Goal: Task Accomplishment & Management: Use online tool/utility

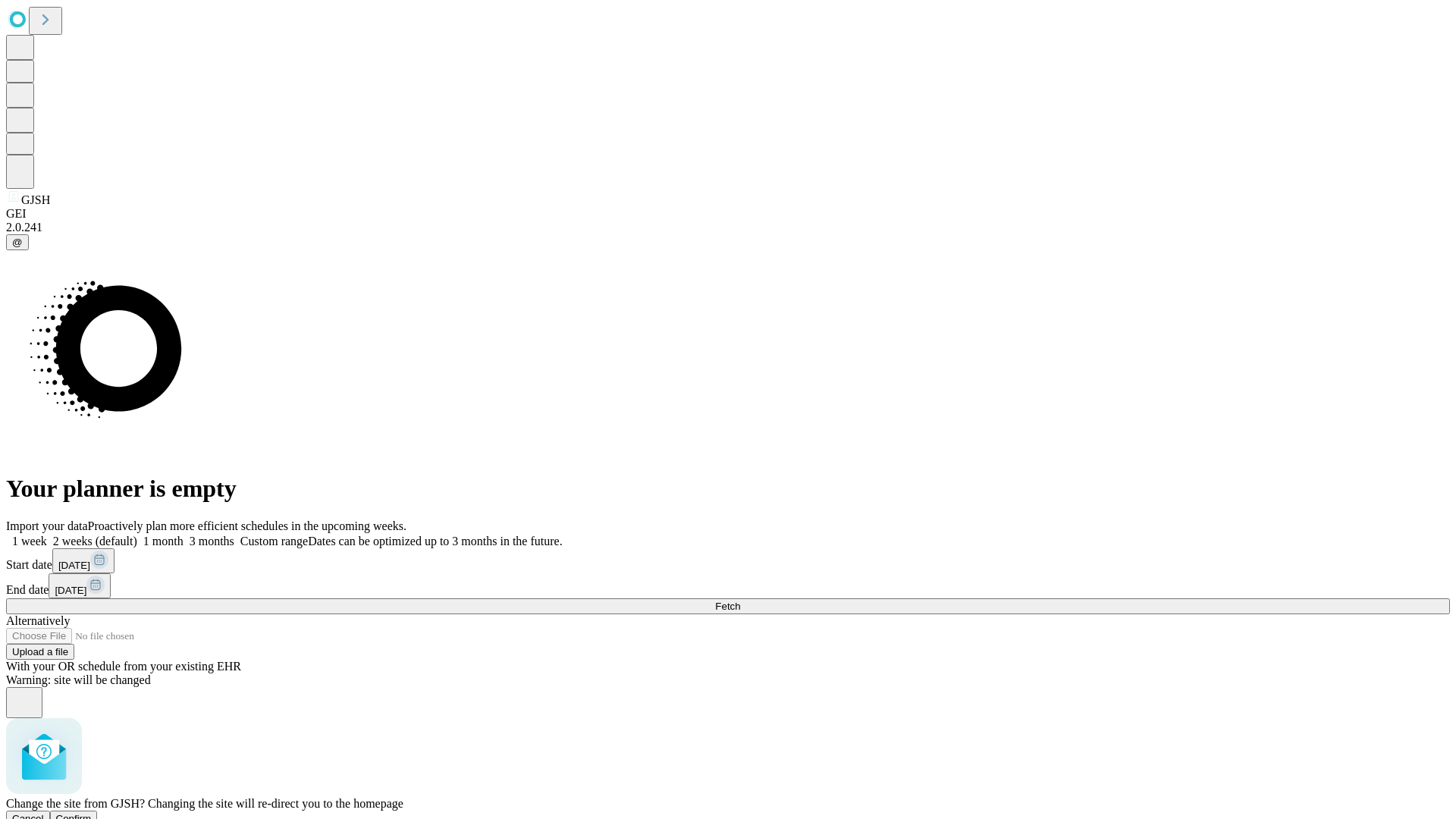
click at [92, 813] on span "Confirm" at bounding box center [74, 818] width 35 height 11
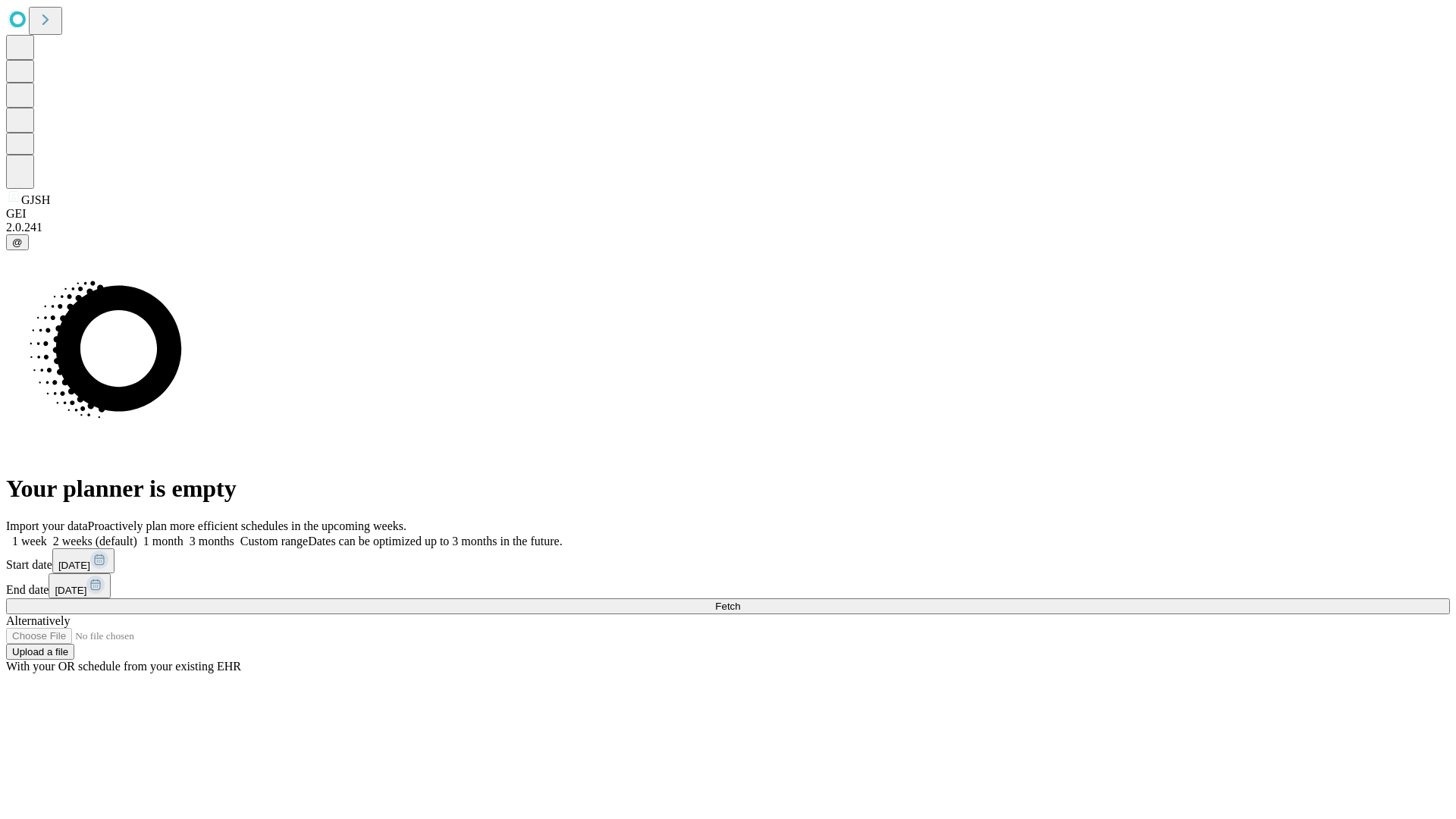
click at [137, 535] on label "2 weeks (default)" at bounding box center [92, 541] width 90 height 13
click at [740, 601] on span "Fetch" at bounding box center [728, 606] width 25 height 11
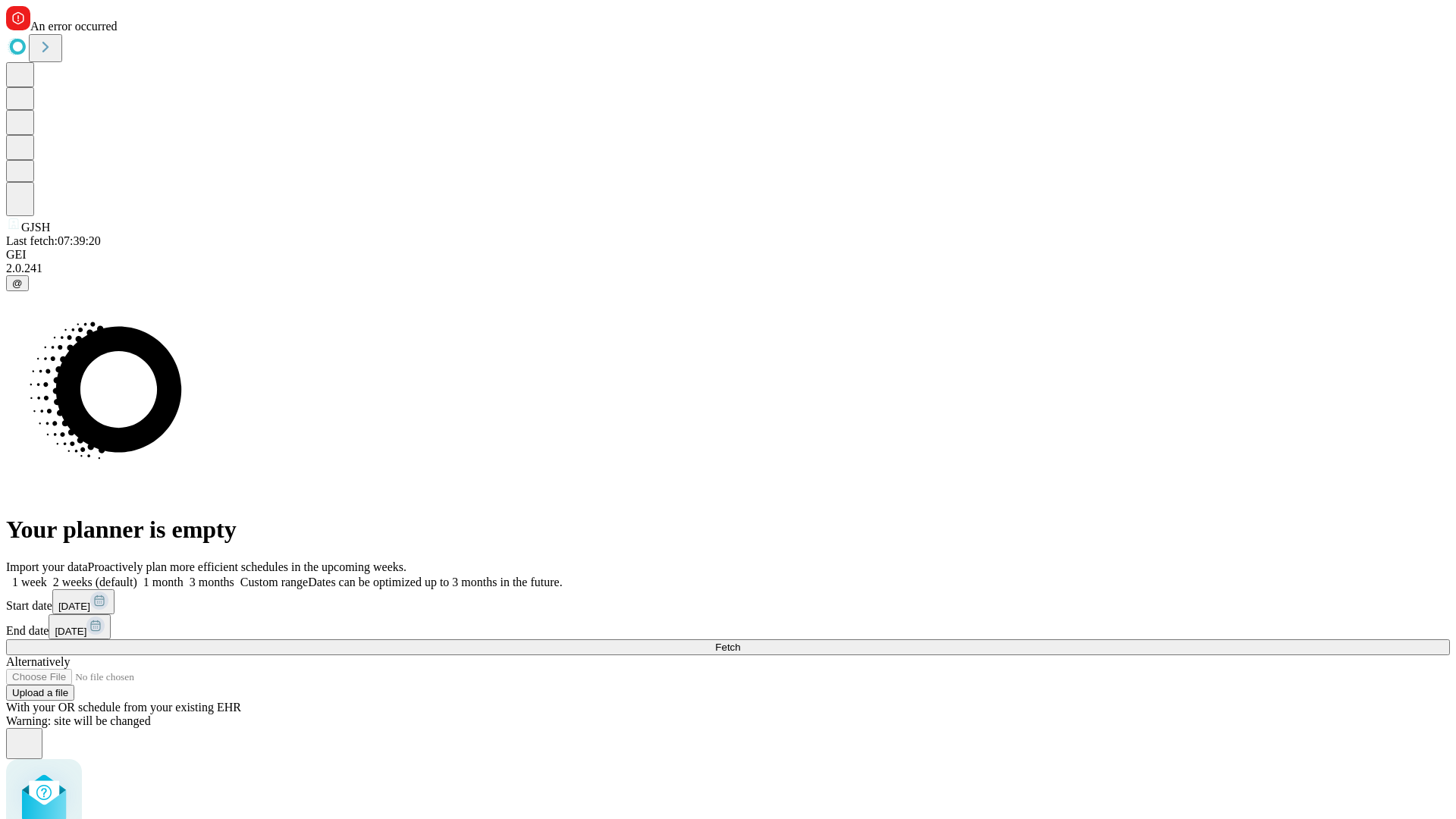
click at [137, 575] on label "2 weeks (default)" at bounding box center [92, 581] width 90 height 13
click at [740, 641] on span "Fetch" at bounding box center [728, 646] width 25 height 11
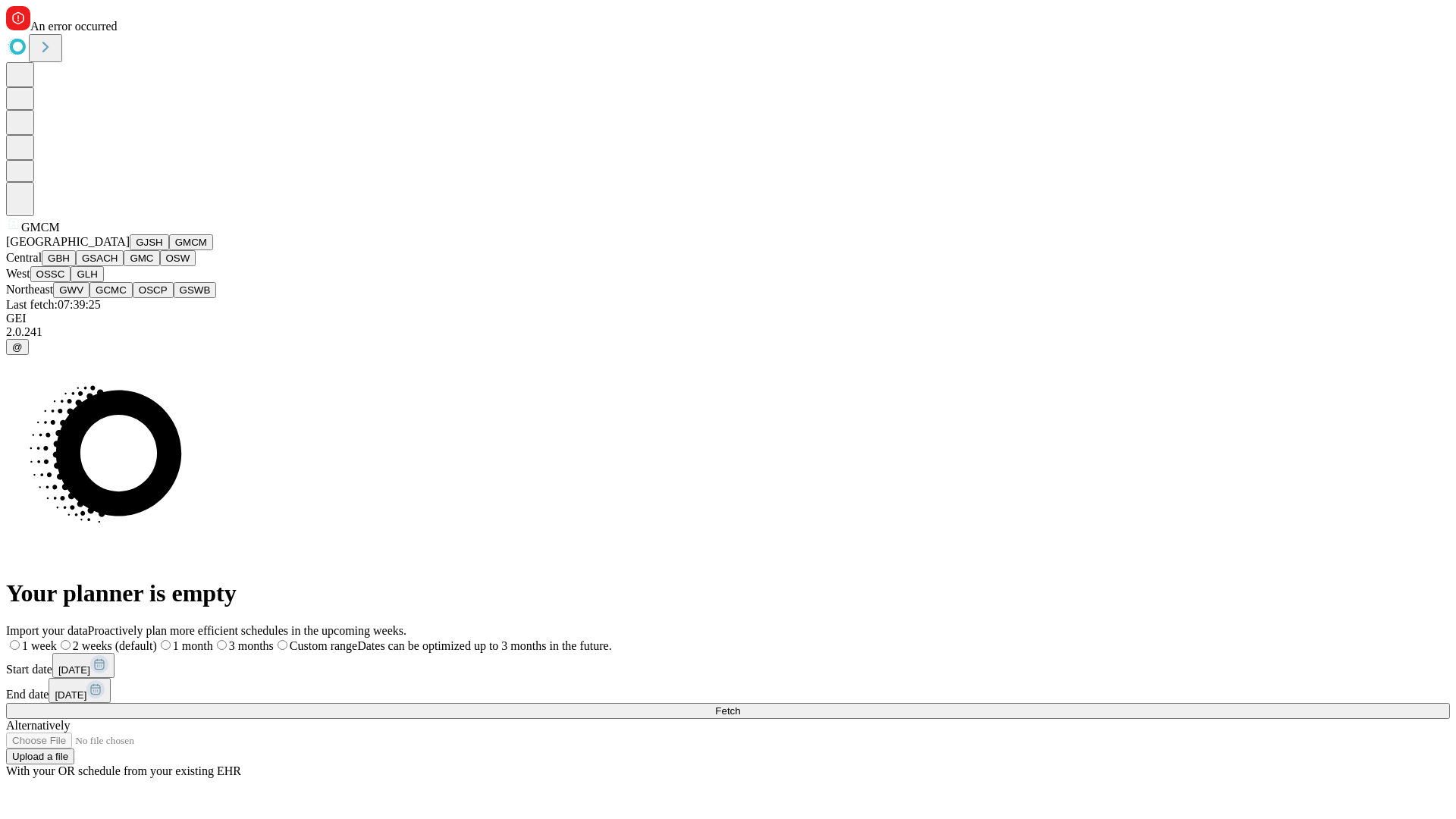
click at [76, 266] on button "GBH" at bounding box center [58, 258] width 34 height 16
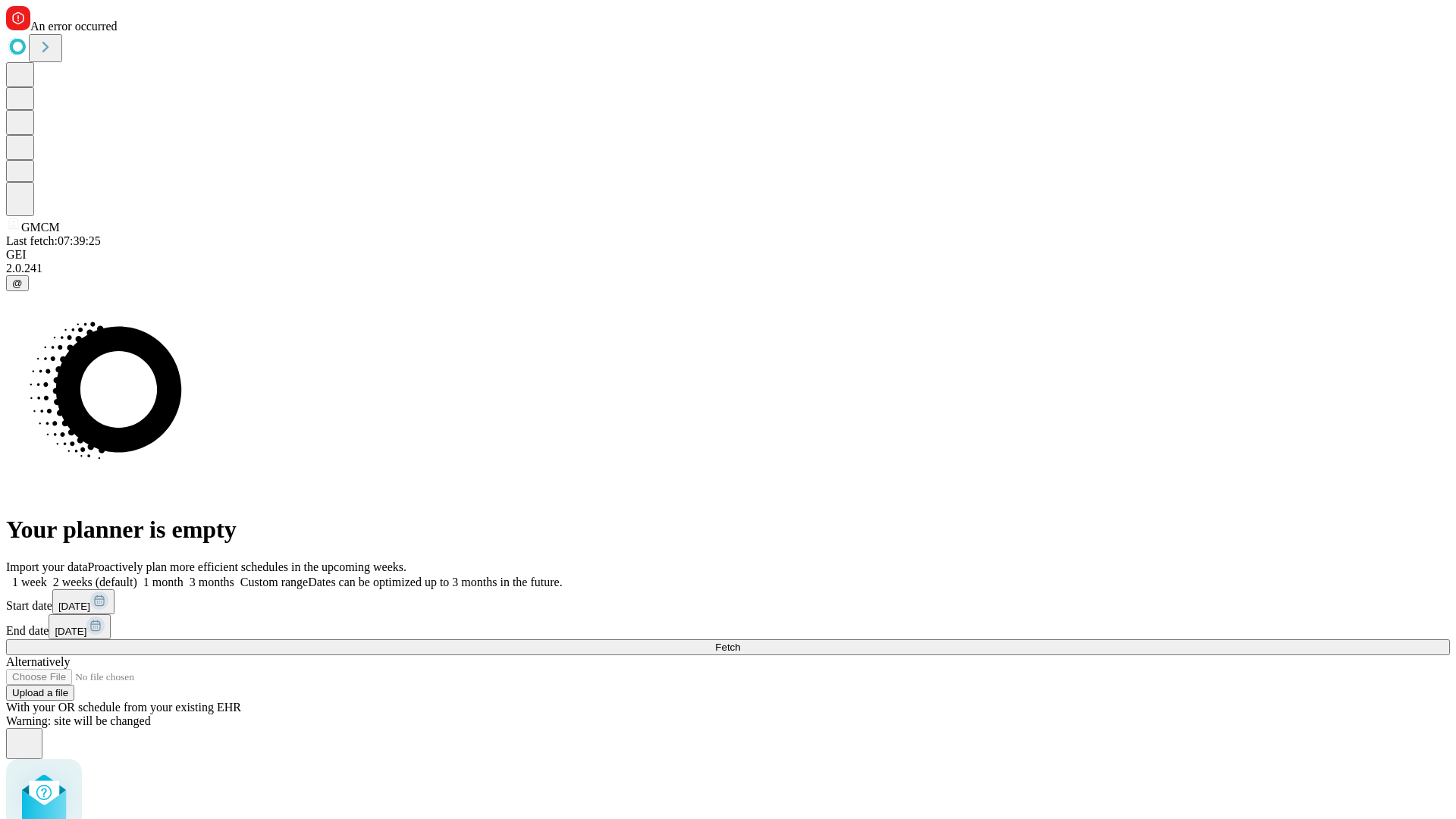
click at [137, 575] on label "2 weeks (default)" at bounding box center [92, 581] width 90 height 13
click at [740, 641] on span "Fetch" at bounding box center [728, 646] width 25 height 11
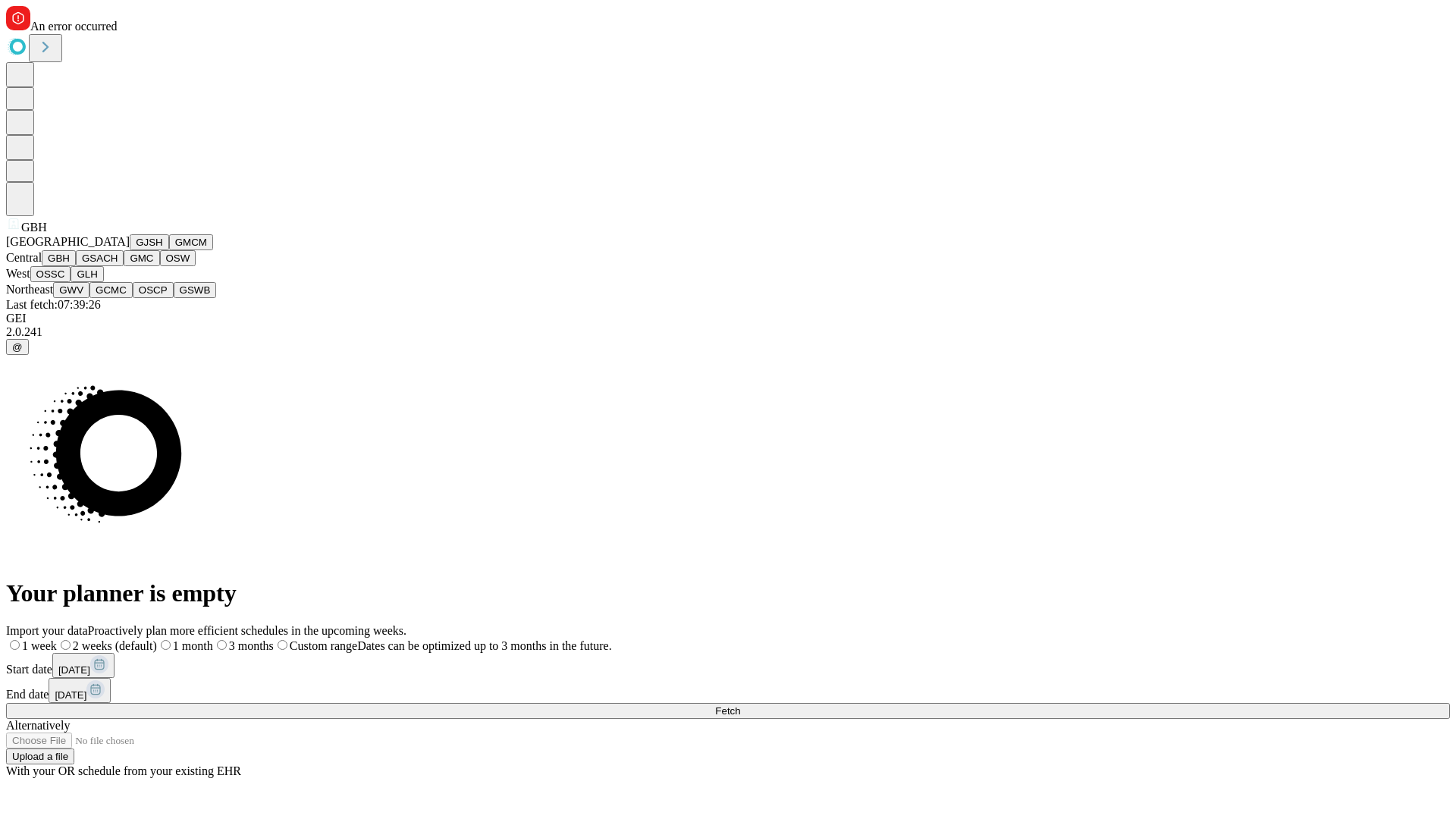
click at [117, 266] on button "GSACH" at bounding box center [100, 258] width 48 height 16
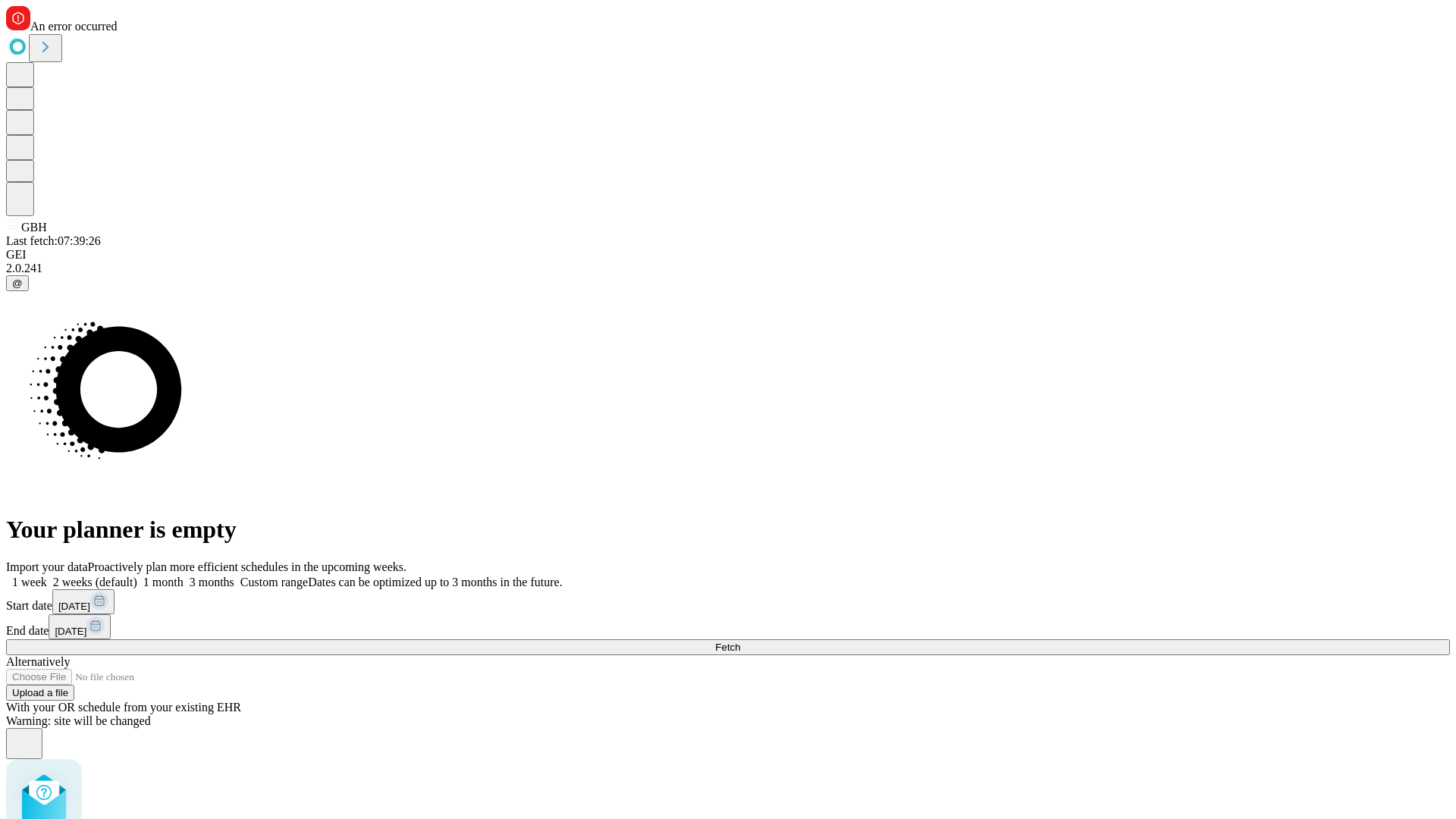
click at [137, 575] on label "2 weeks (default)" at bounding box center [92, 581] width 90 height 13
click at [740, 641] on span "Fetch" at bounding box center [728, 646] width 25 height 11
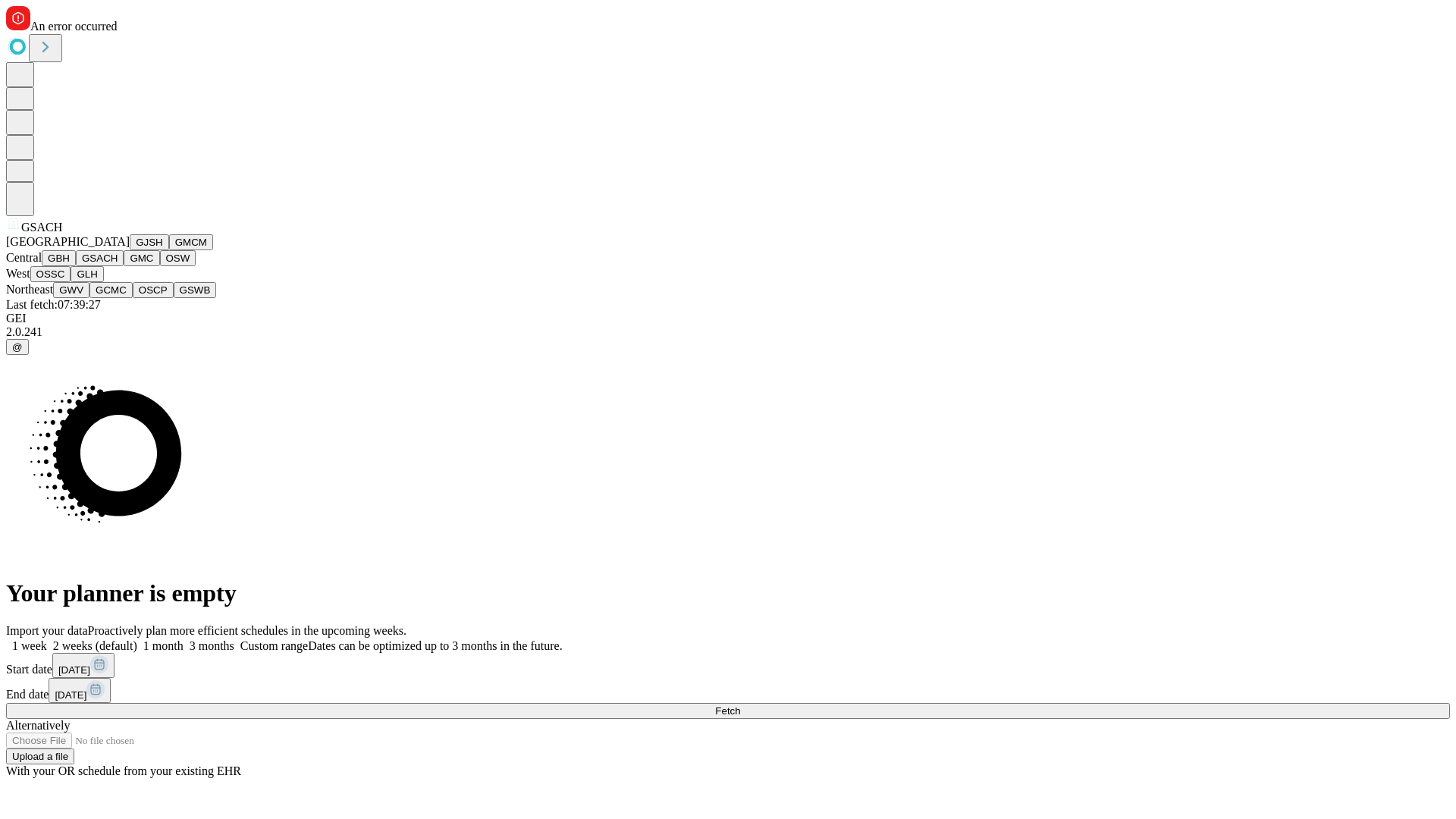
click at [123, 266] on button "GMC" at bounding box center [141, 258] width 35 height 16
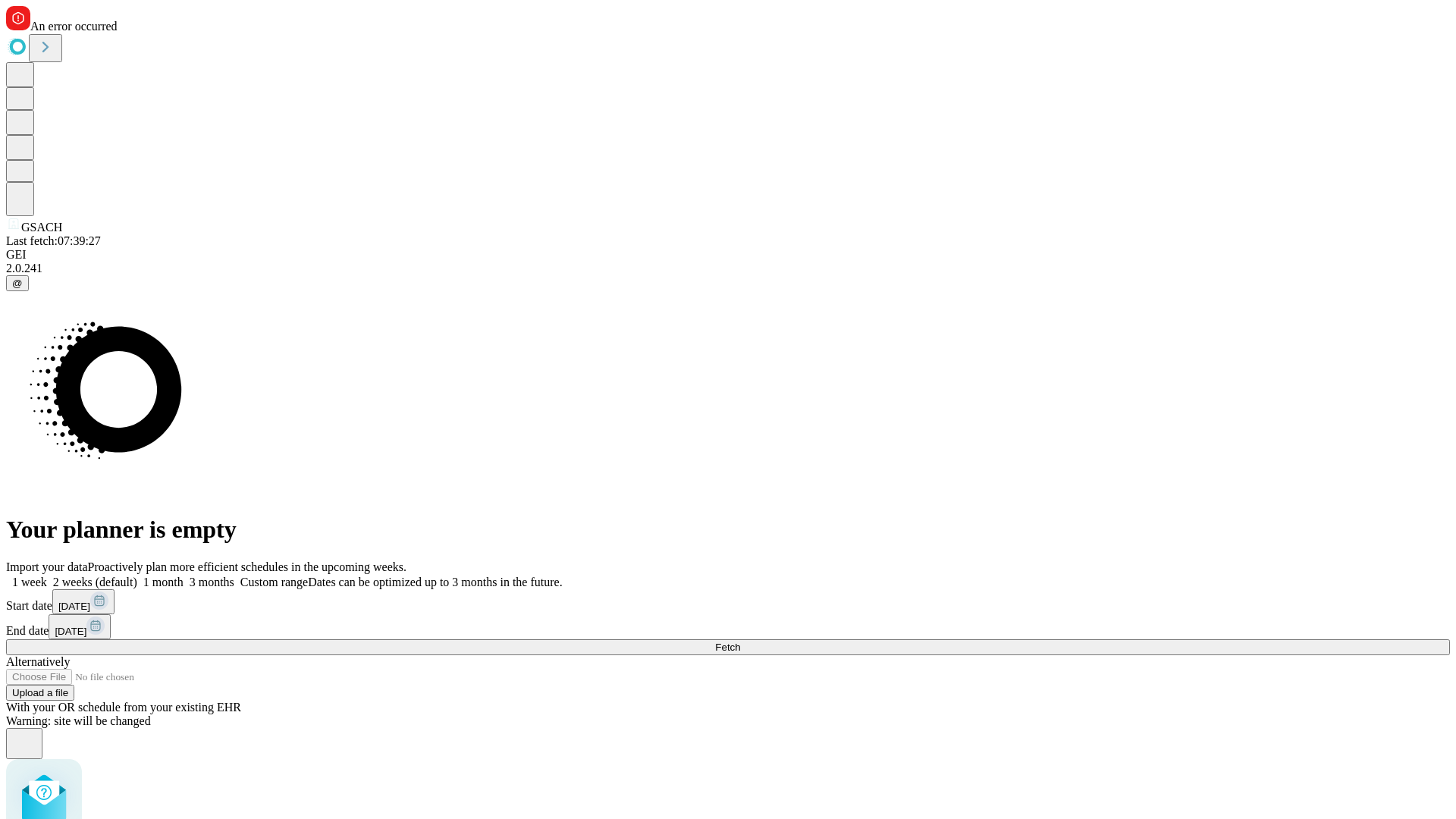
click at [137, 575] on label "2 weeks (default)" at bounding box center [92, 581] width 90 height 13
click at [740, 641] on span "Fetch" at bounding box center [728, 646] width 25 height 11
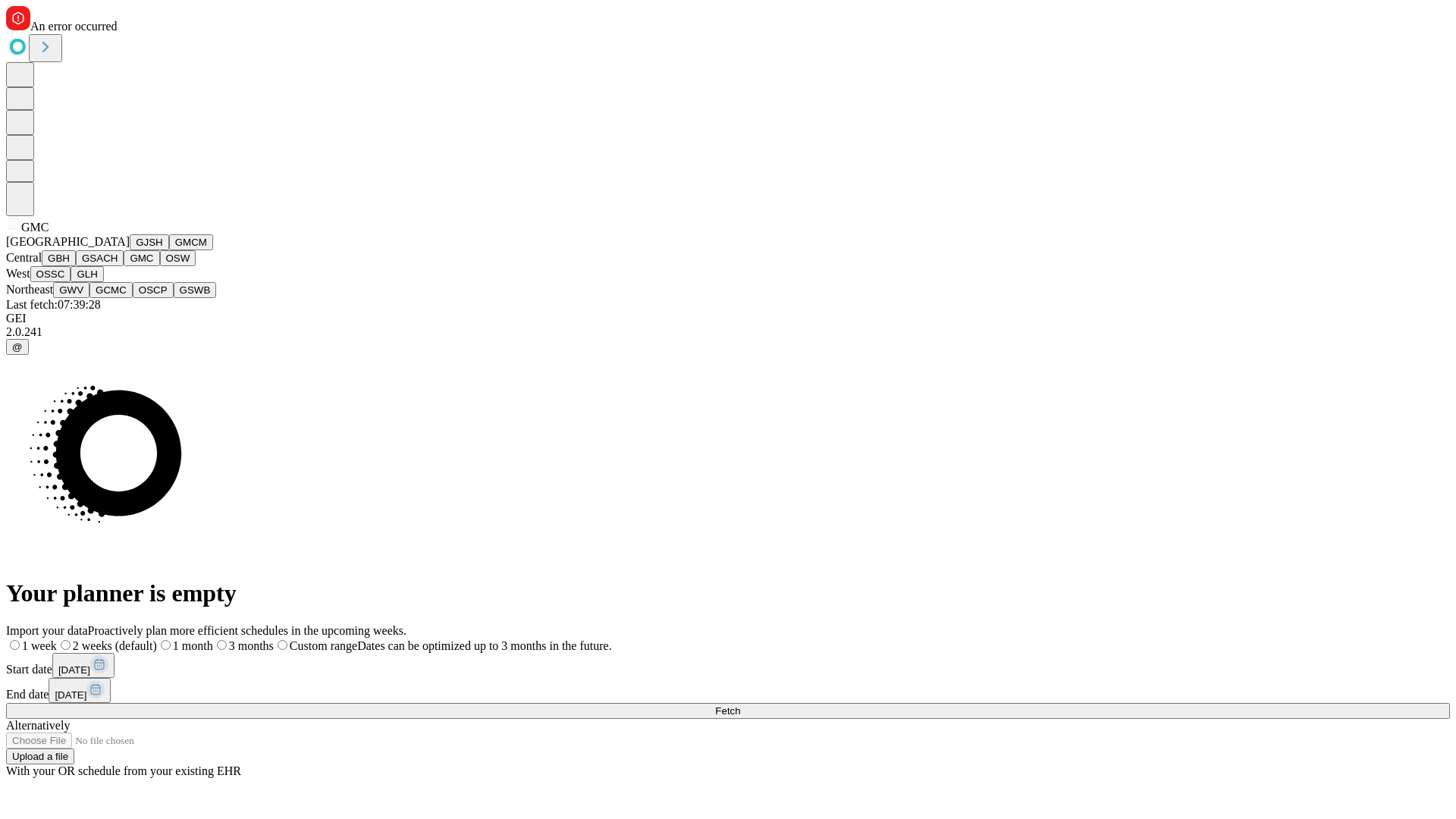
click at [160, 266] on button "OSW" at bounding box center [178, 258] width 36 height 16
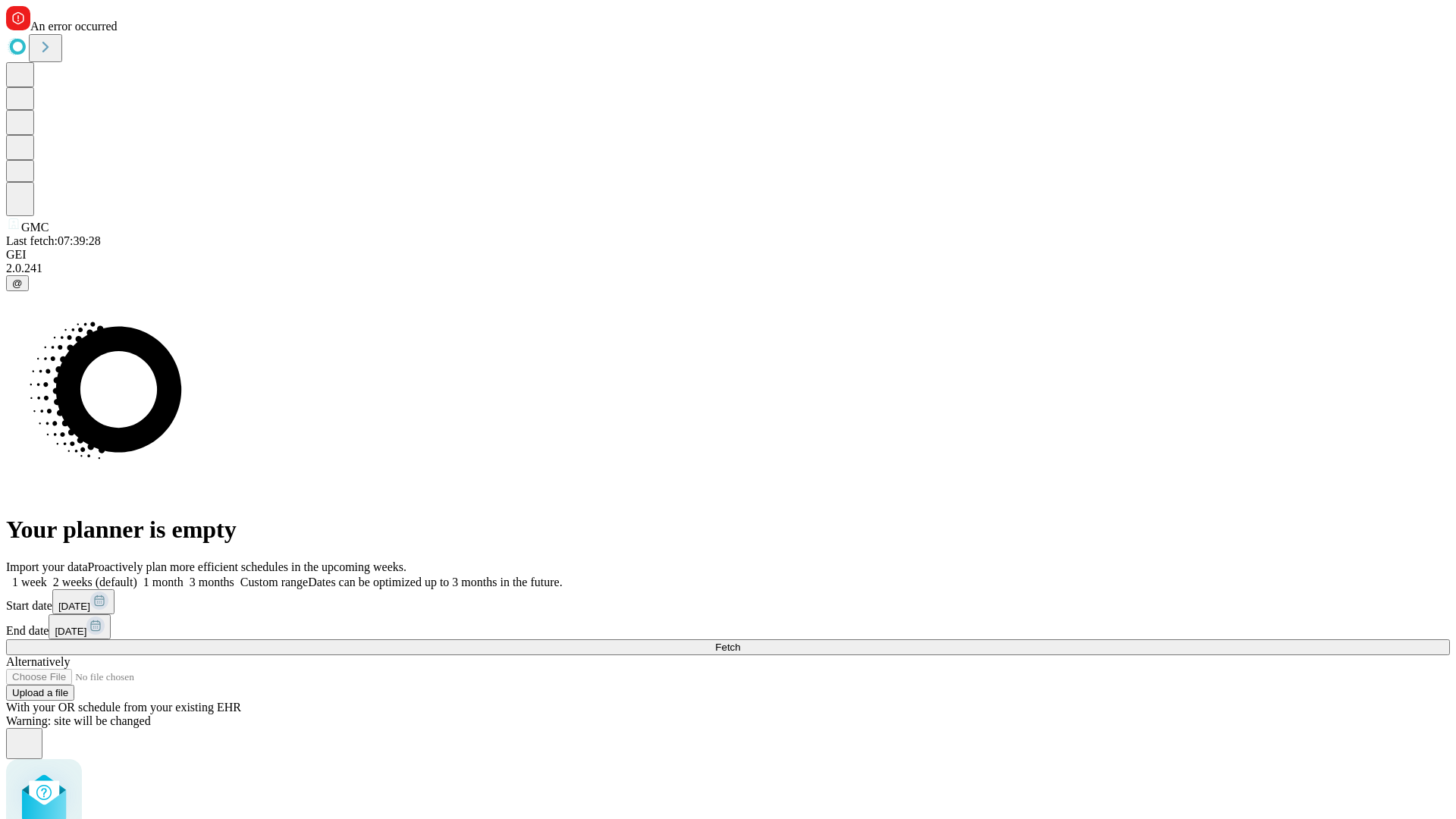
click at [137, 575] on label "2 weeks (default)" at bounding box center [92, 581] width 90 height 13
click at [740, 641] on span "Fetch" at bounding box center [728, 646] width 25 height 11
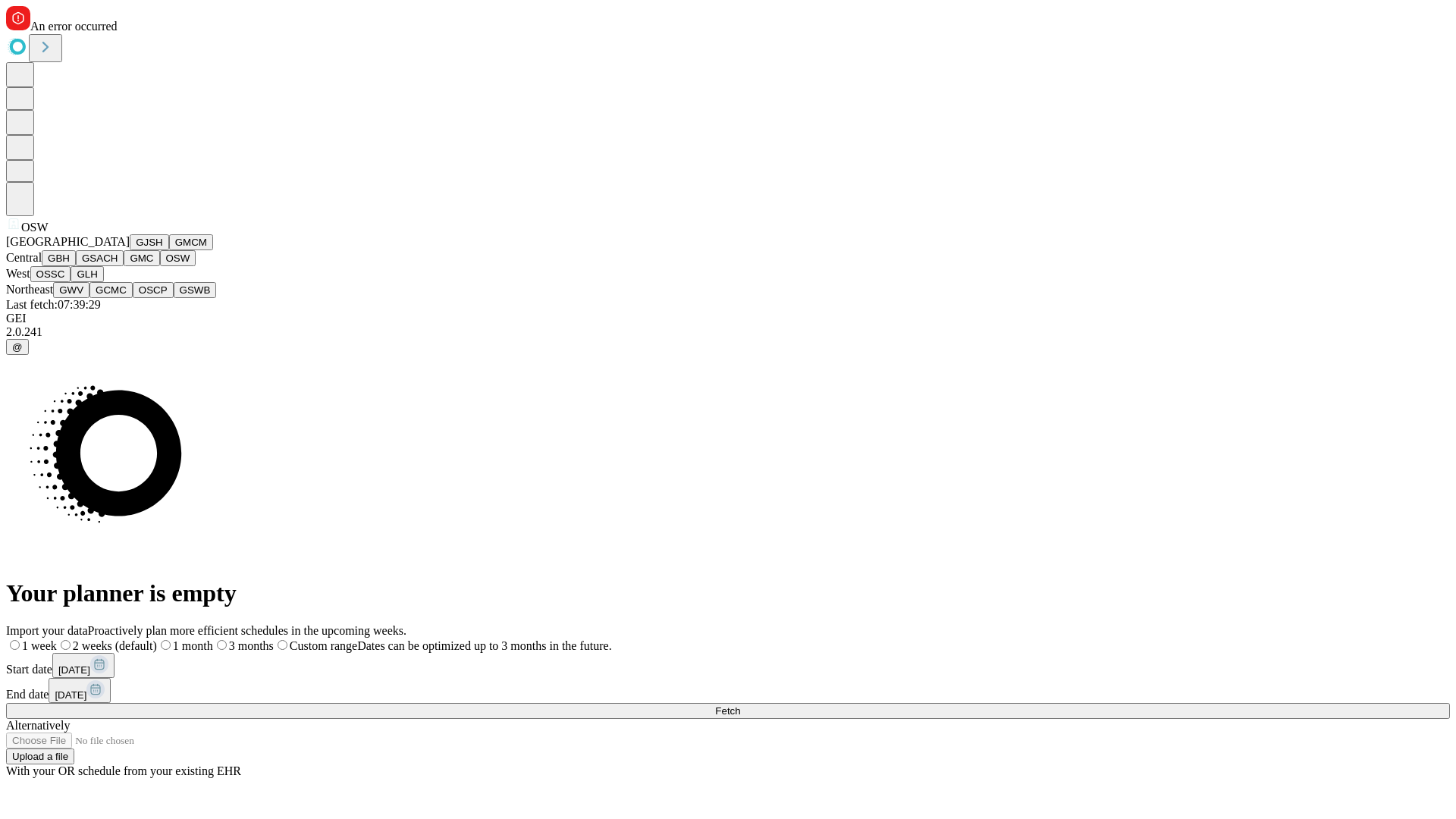
click at [71, 282] on button "OSSC" at bounding box center [50, 274] width 41 height 16
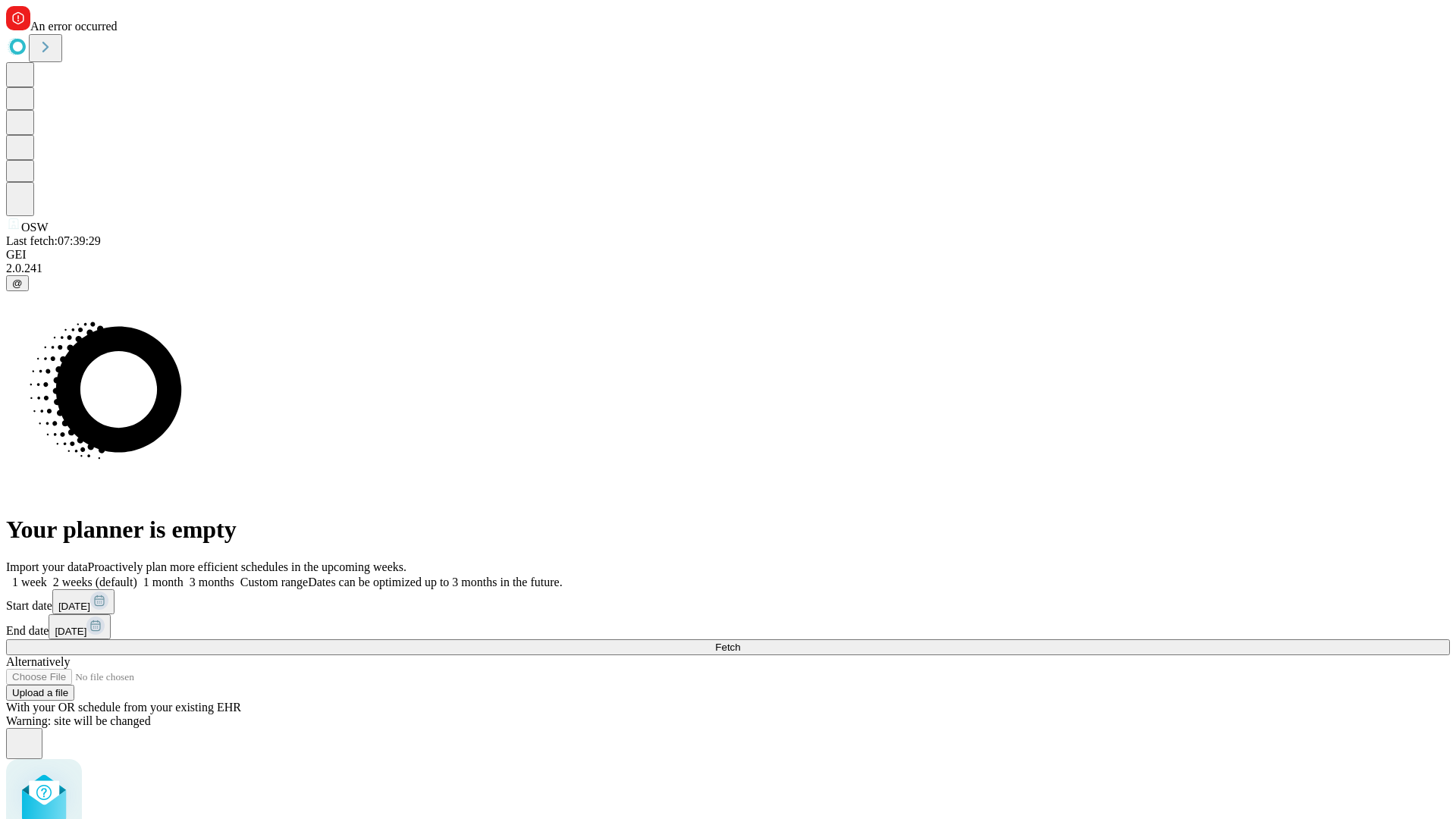
click at [137, 575] on label "2 weeks (default)" at bounding box center [92, 581] width 90 height 13
click at [740, 641] on span "Fetch" at bounding box center [728, 646] width 25 height 11
click at [137, 575] on label "2 weeks (default)" at bounding box center [92, 581] width 90 height 13
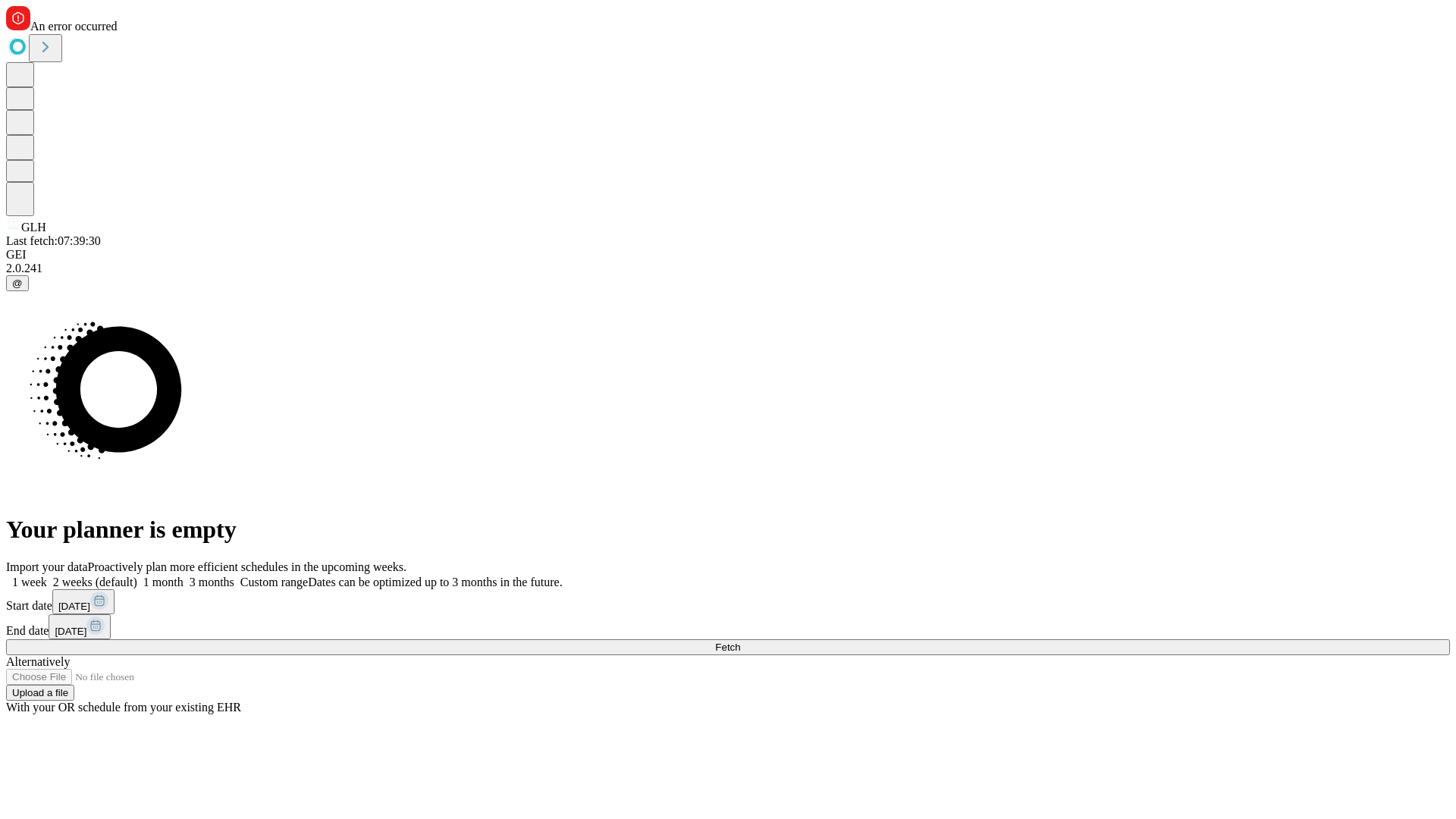
click at [740, 641] on span "Fetch" at bounding box center [728, 646] width 25 height 11
click at [137, 575] on label "2 weeks (default)" at bounding box center [92, 581] width 90 height 13
